Goal: Information Seeking & Learning: Learn about a topic

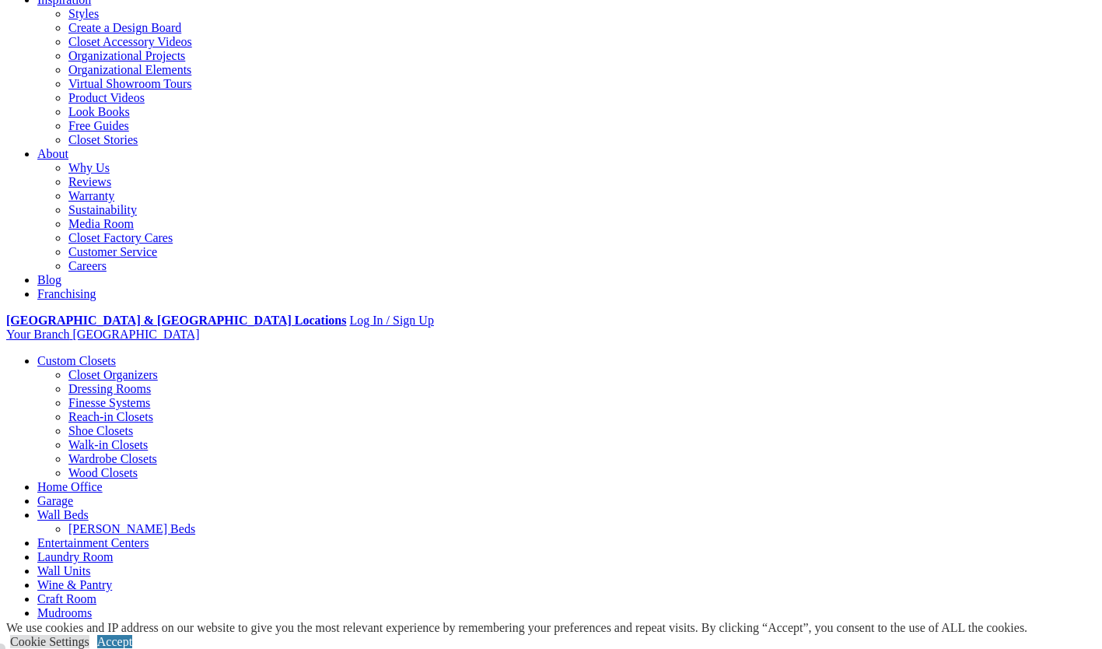
scroll to position [303, 0]
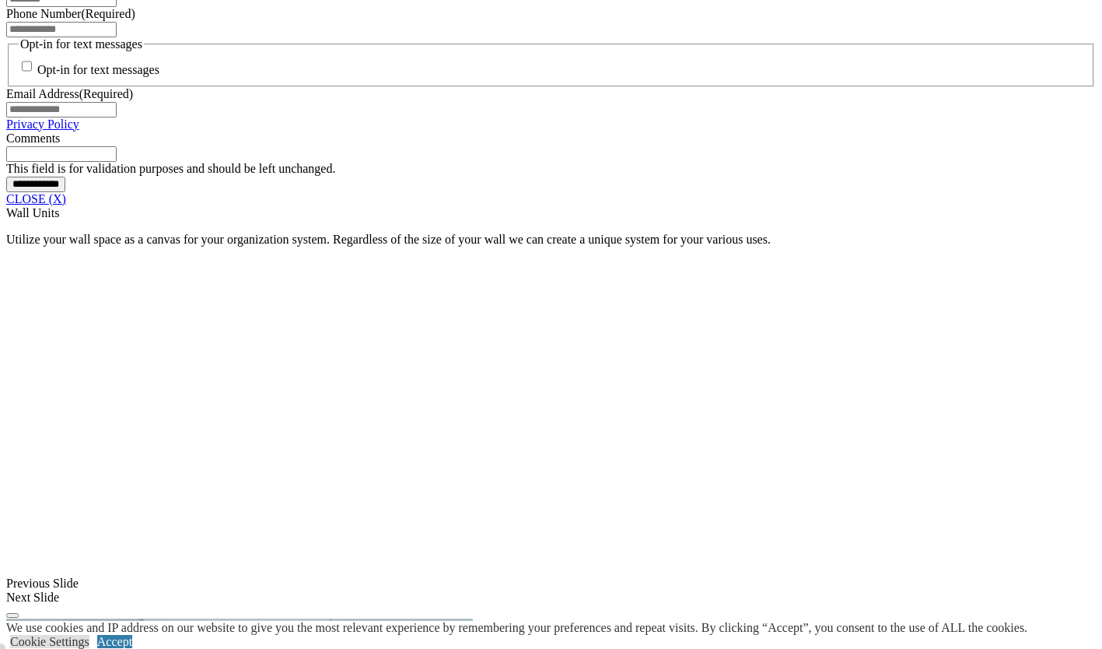
scroll to position [1298, 0]
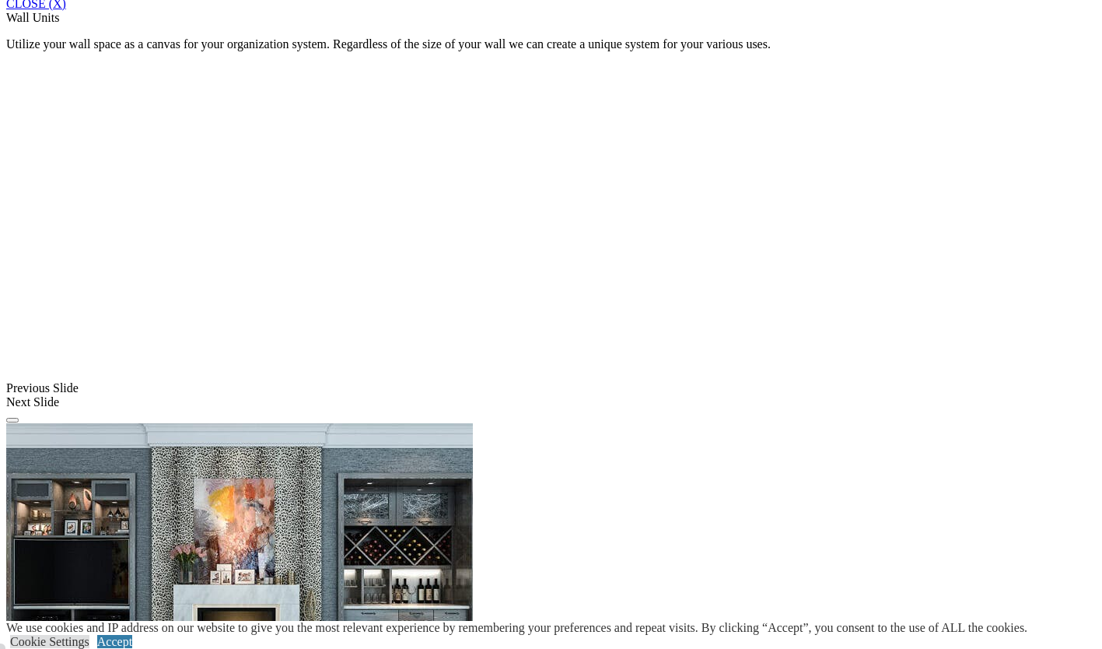
scroll to position [1424, 0]
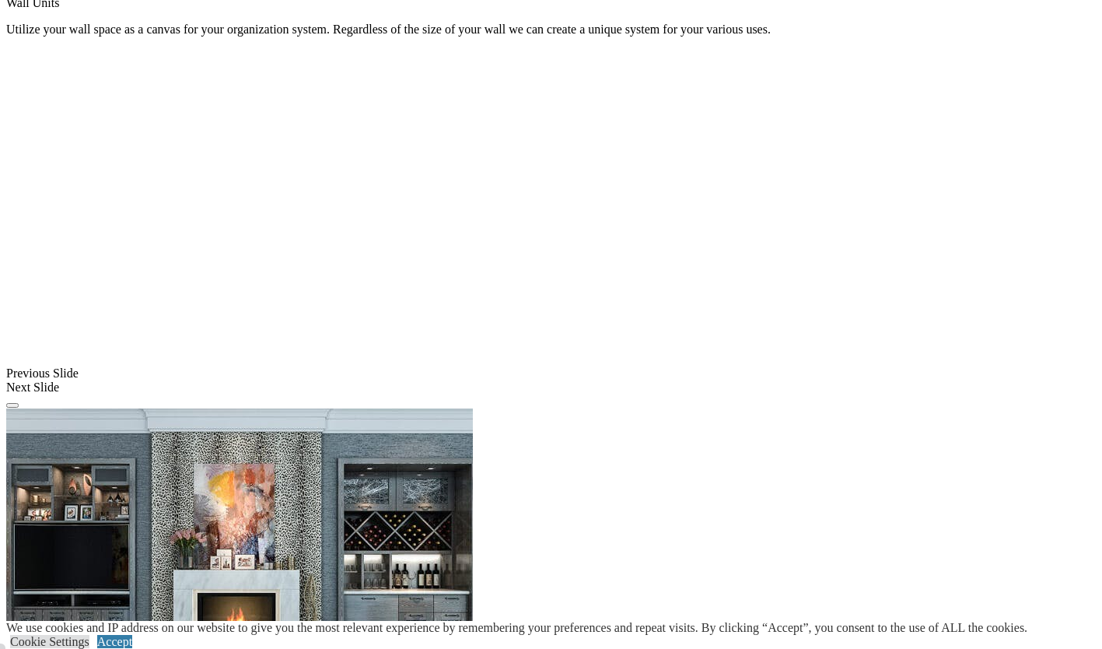
scroll to position [1438, 0]
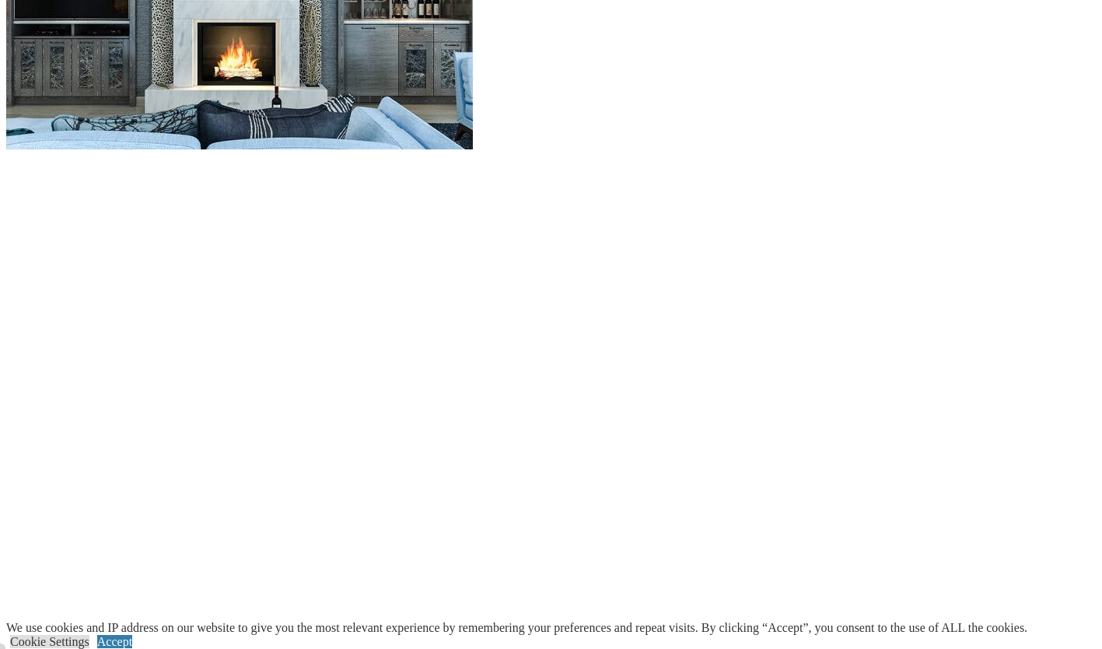
scroll to position [1622, 0]
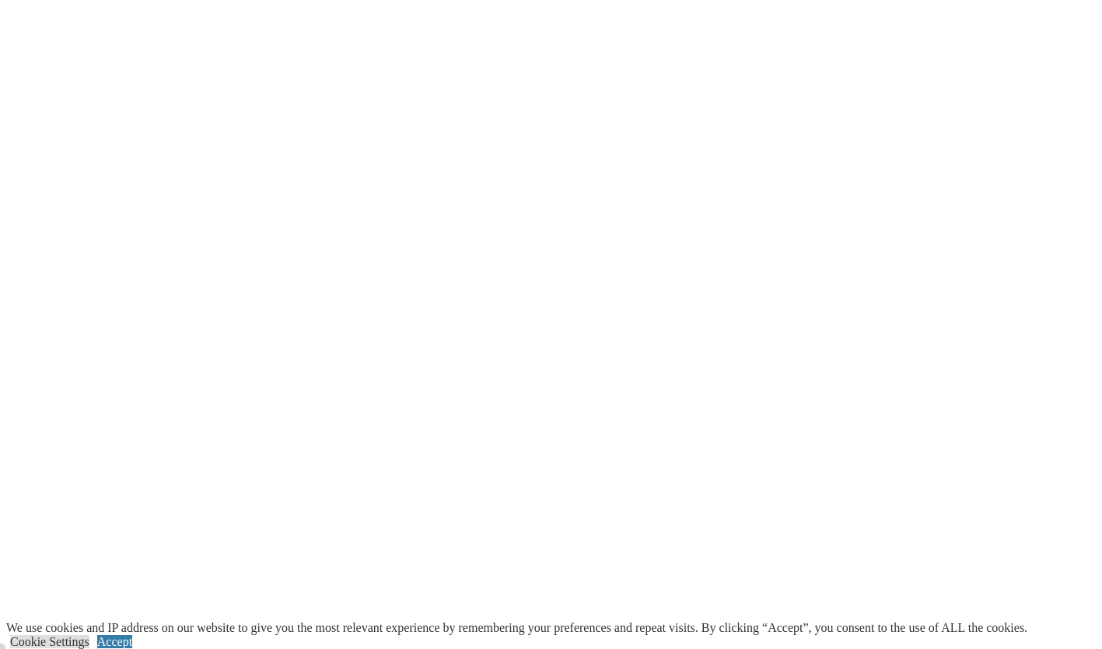
scroll to position [1898, 0]
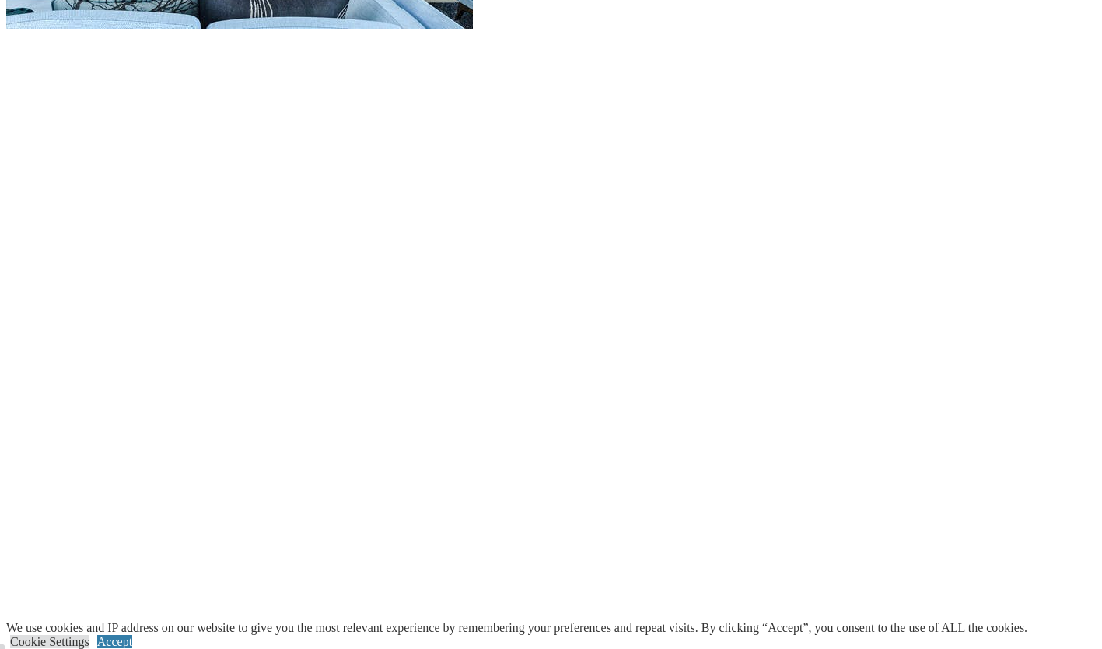
scroll to position [1736, 0]
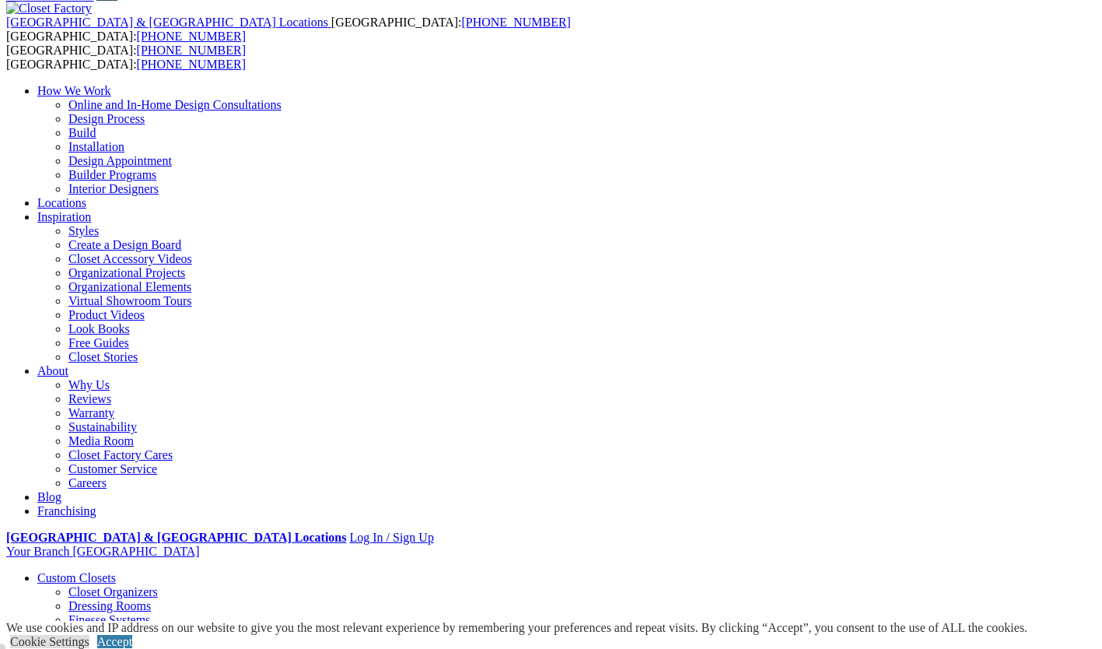
scroll to position [62, 0]
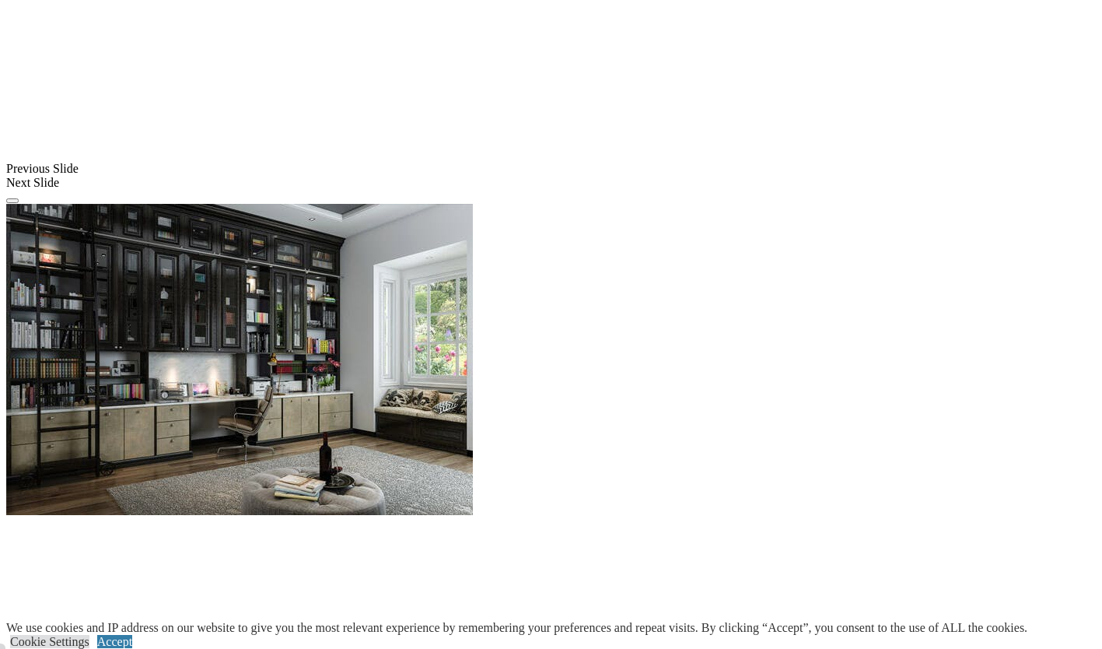
scroll to position [1369, 0]
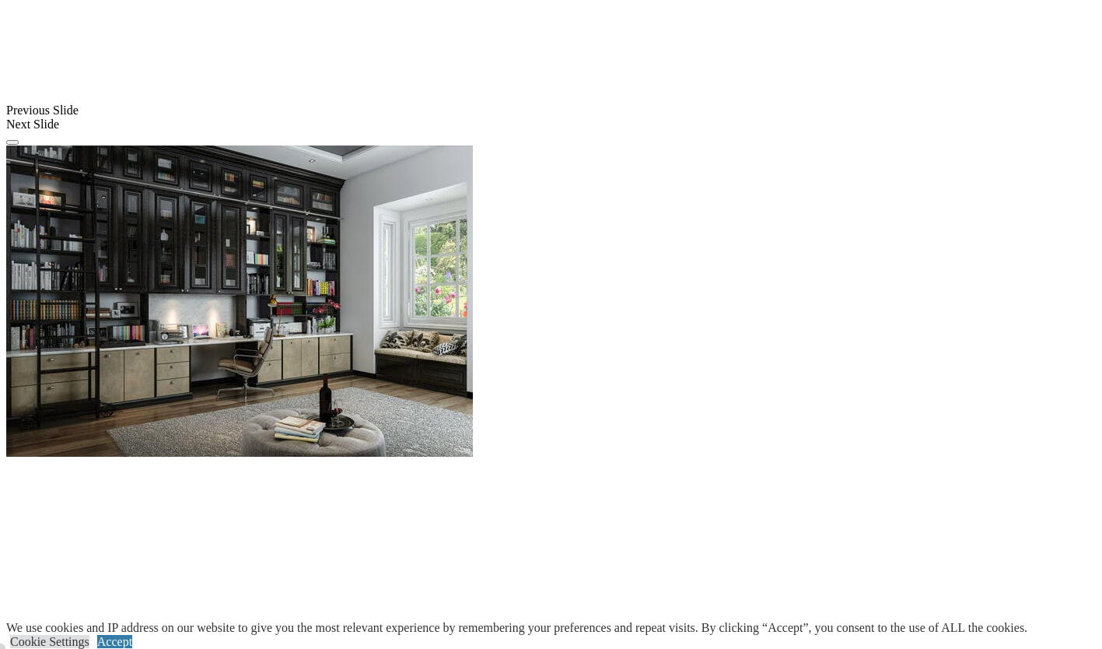
scroll to position [1422, 0]
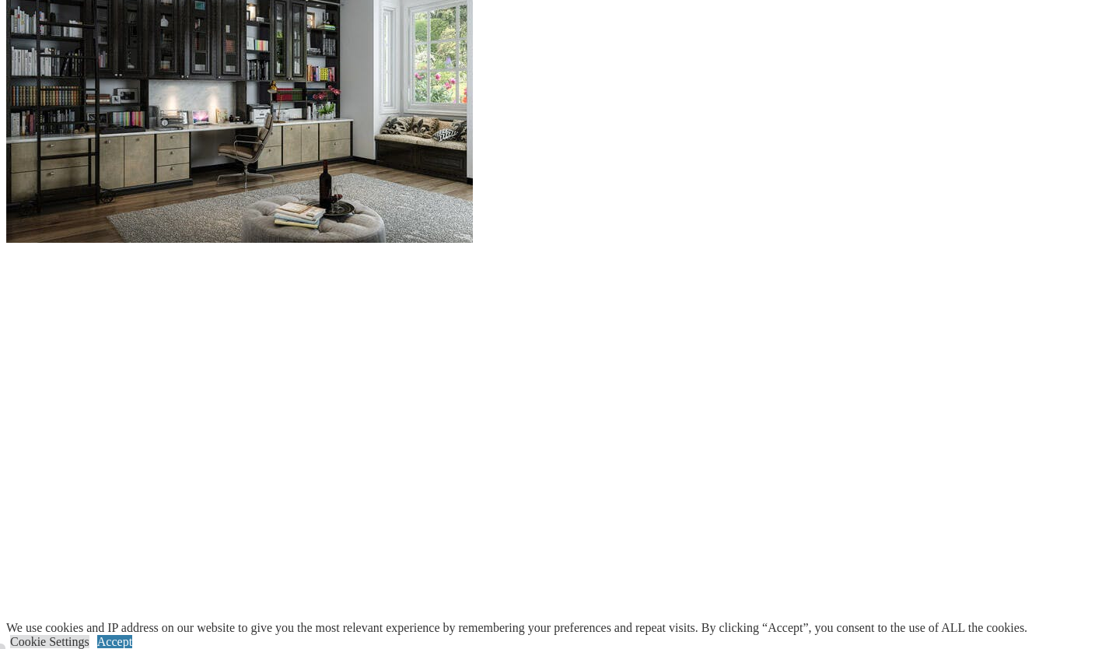
scroll to position [1633, 0]
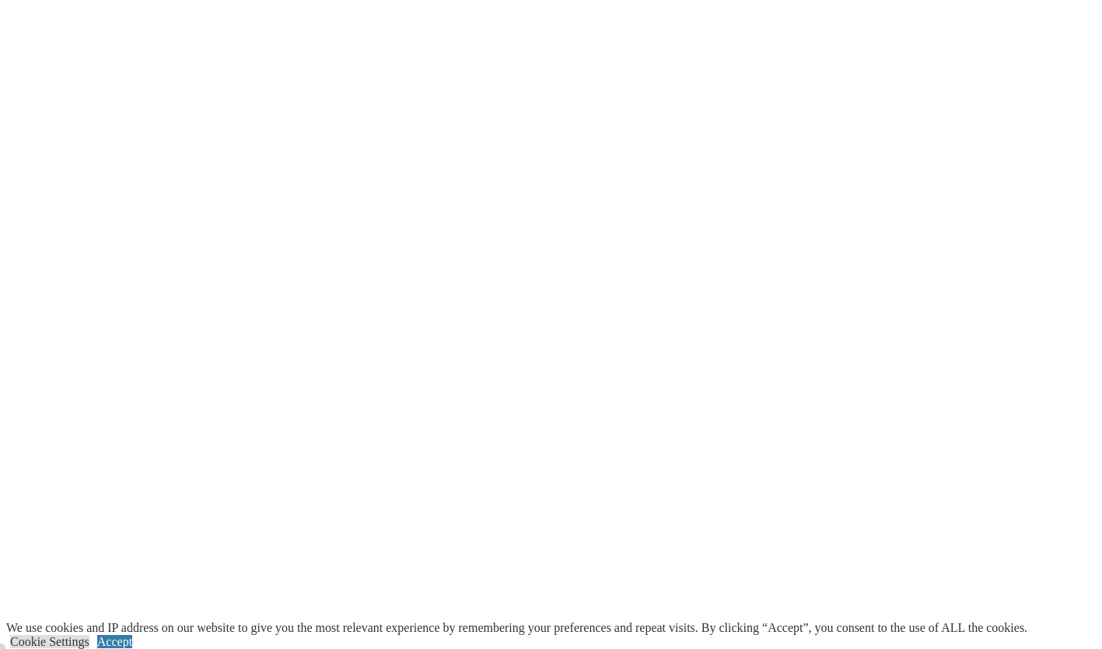
scroll to position [1961, 0]
